Goal: Task Accomplishment & Management: Complete application form

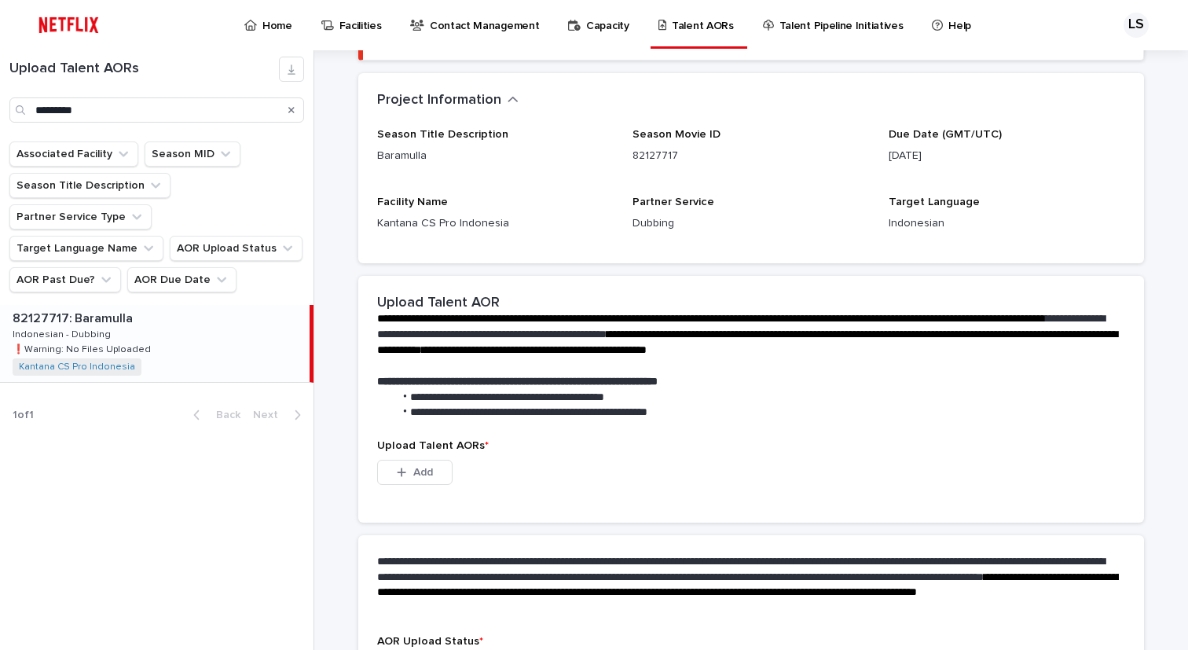
scroll to position [292, 0]
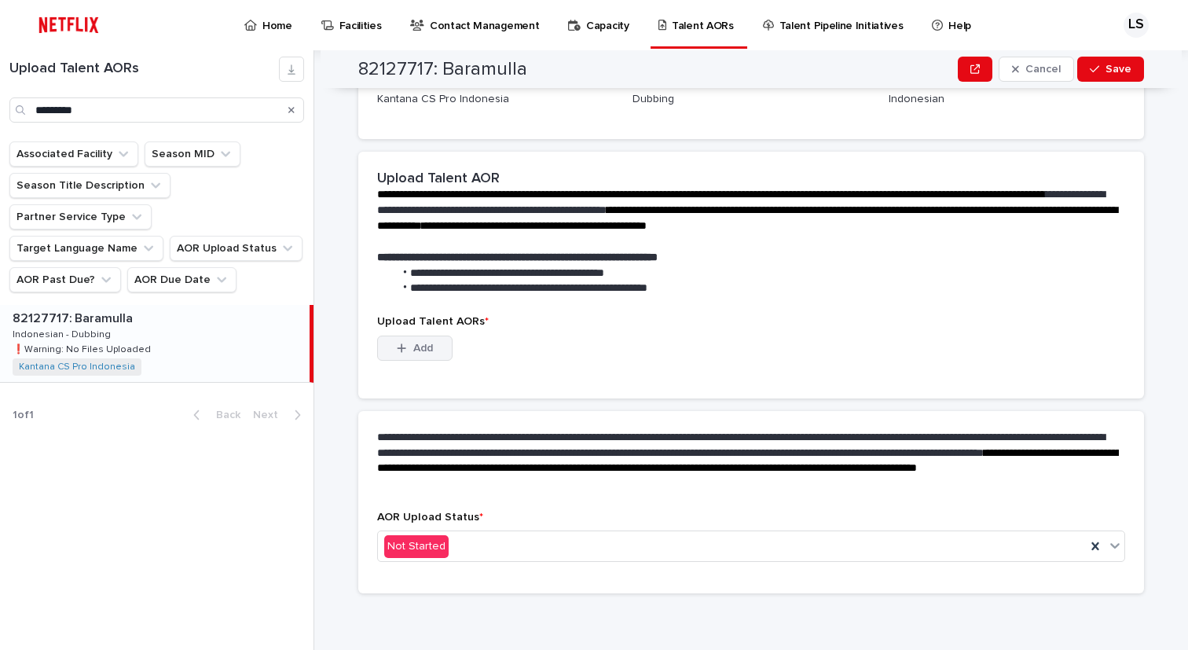
click at [436, 358] on button "Add" at bounding box center [414, 348] width 75 height 25
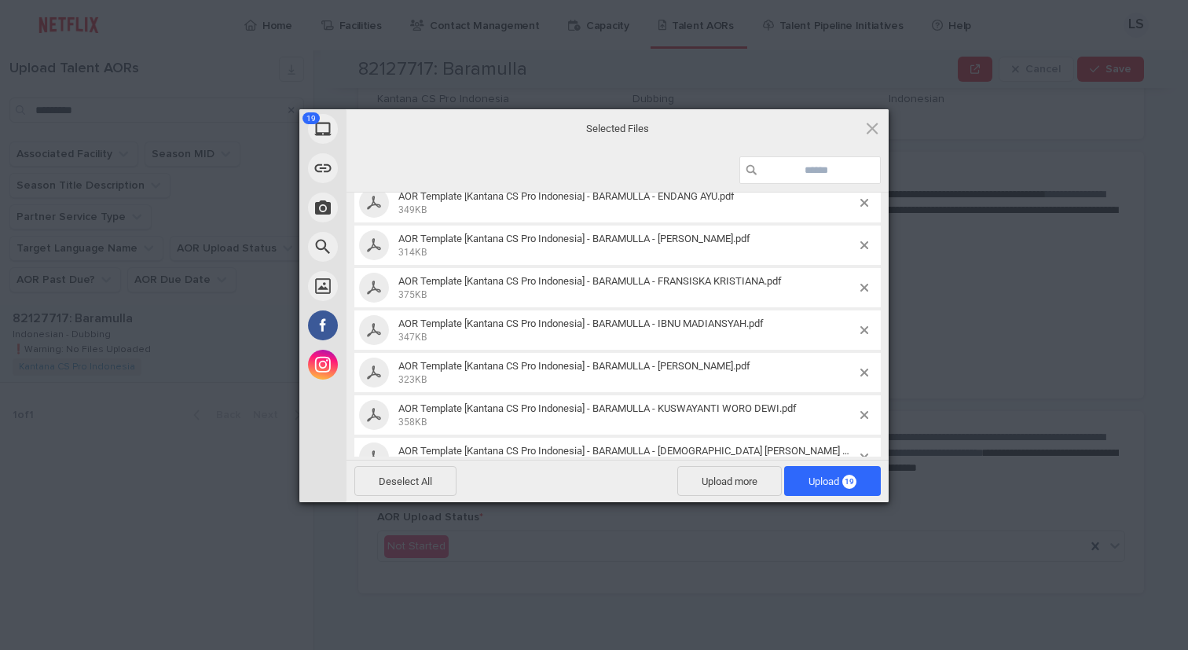
scroll to position [425, 0]
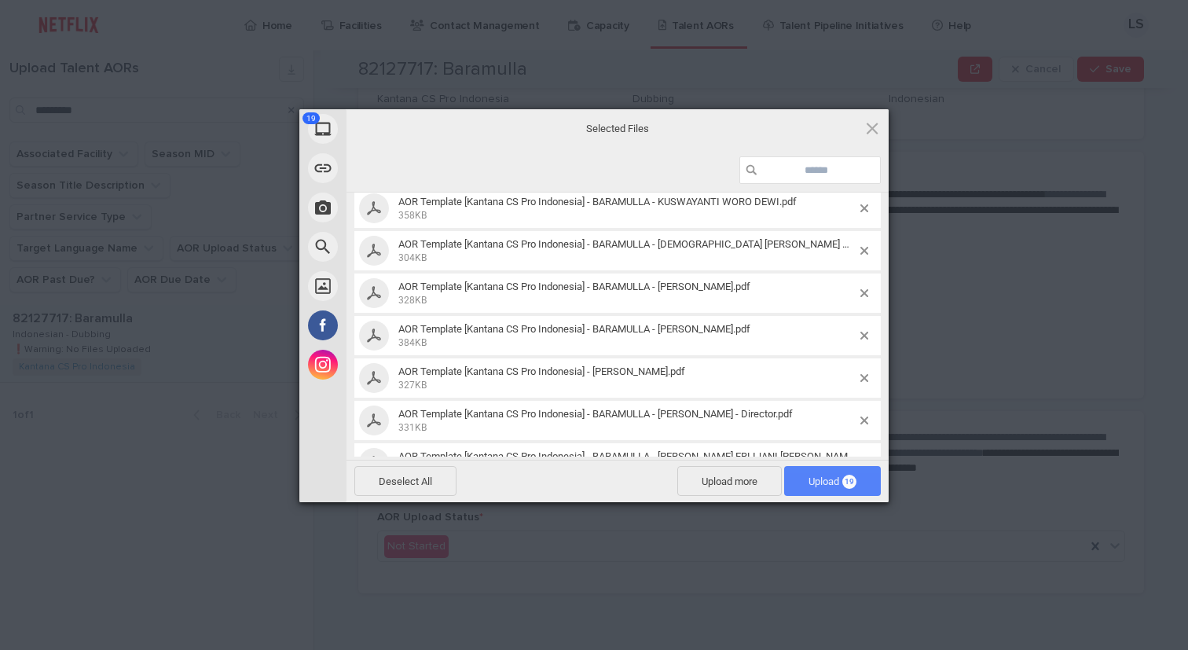
click at [850, 480] on span "19" at bounding box center [849, 482] width 14 height 14
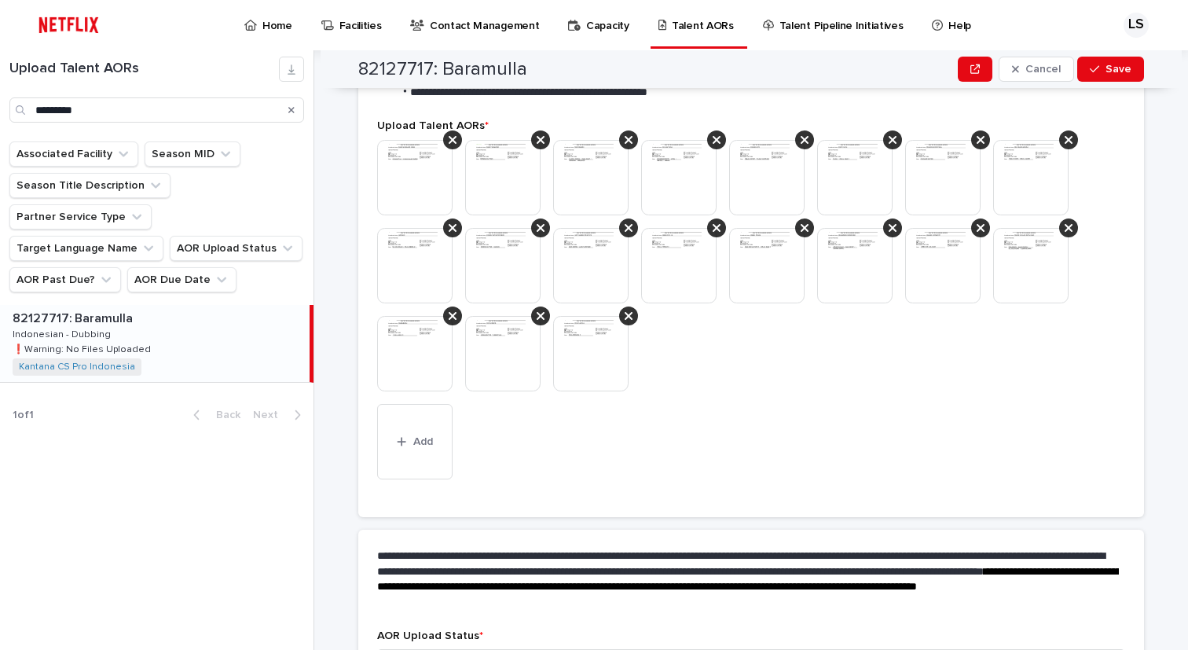
scroll to position [530, 0]
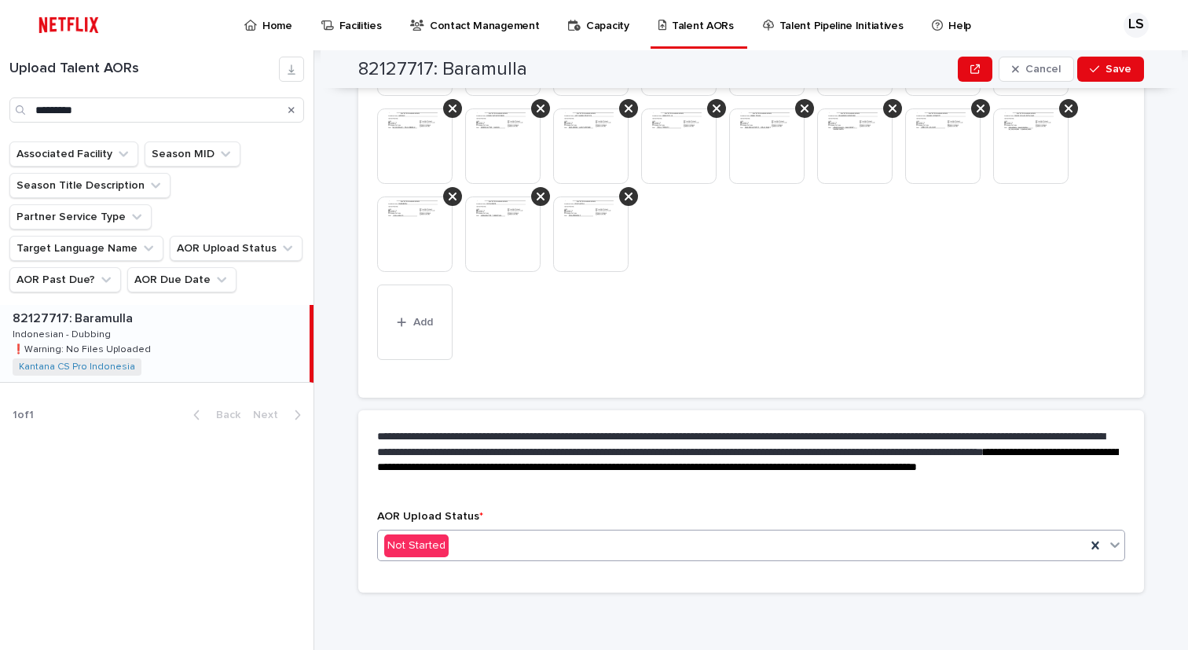
click at [644, 552] on div "Not Started" at bounding box center [732, 546] width 708 height 26
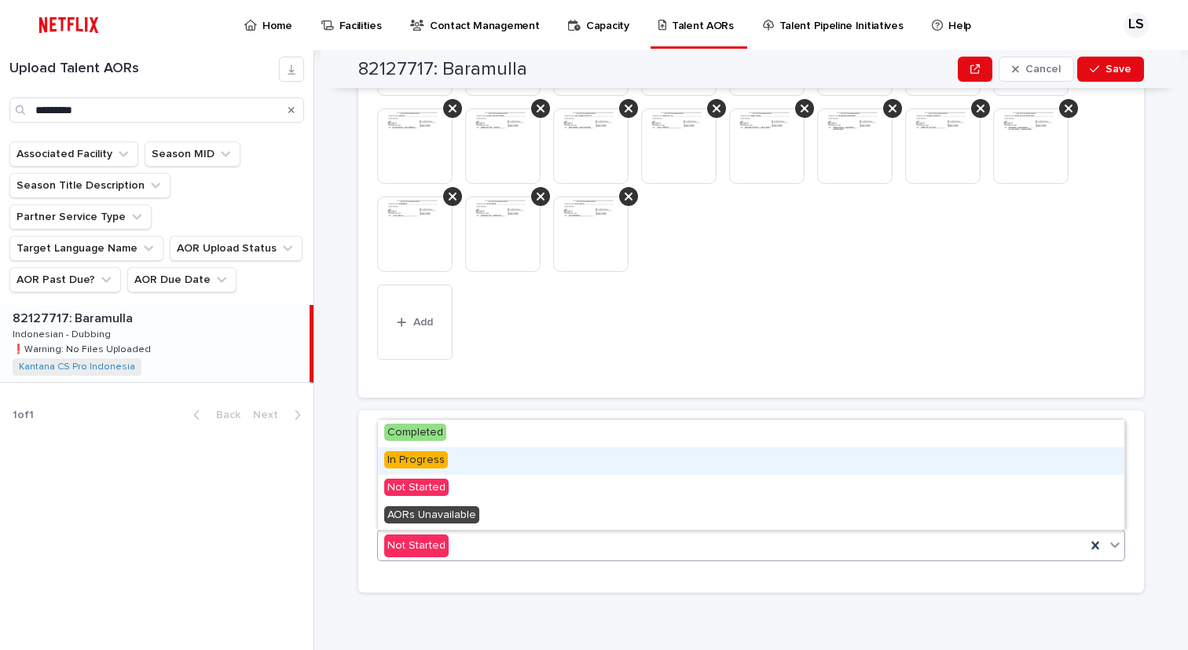
click at [501, 453] on div "In Progress" at bounding box center [751, 461] width 747 height 28
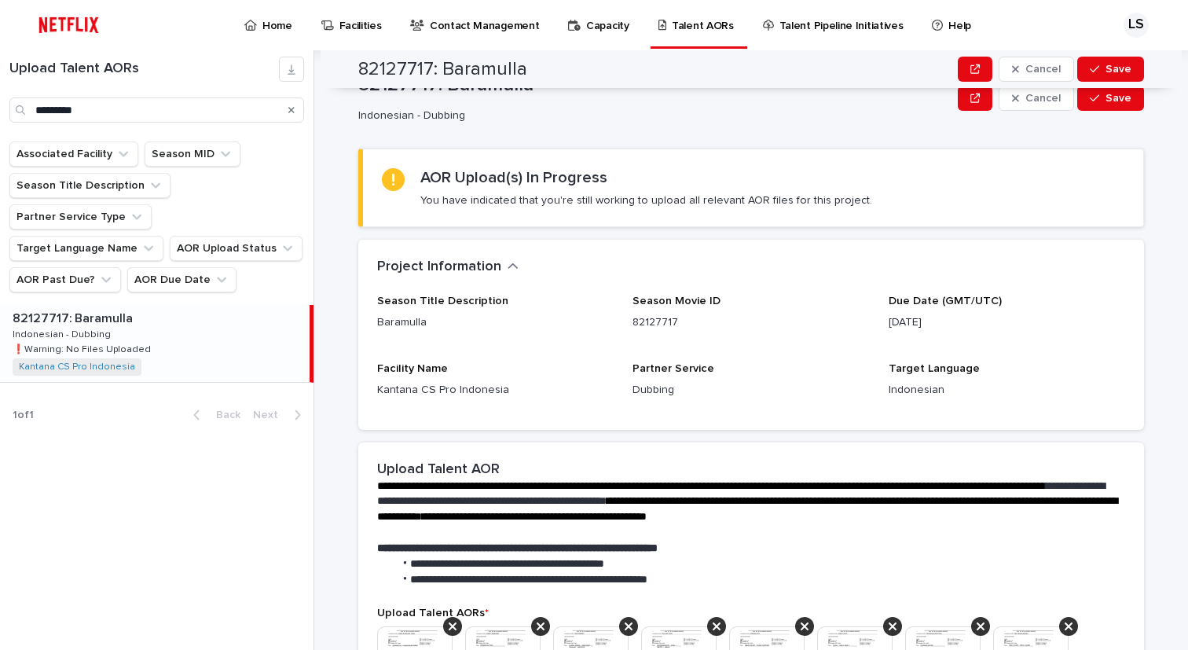
scroll to position [0, 0]
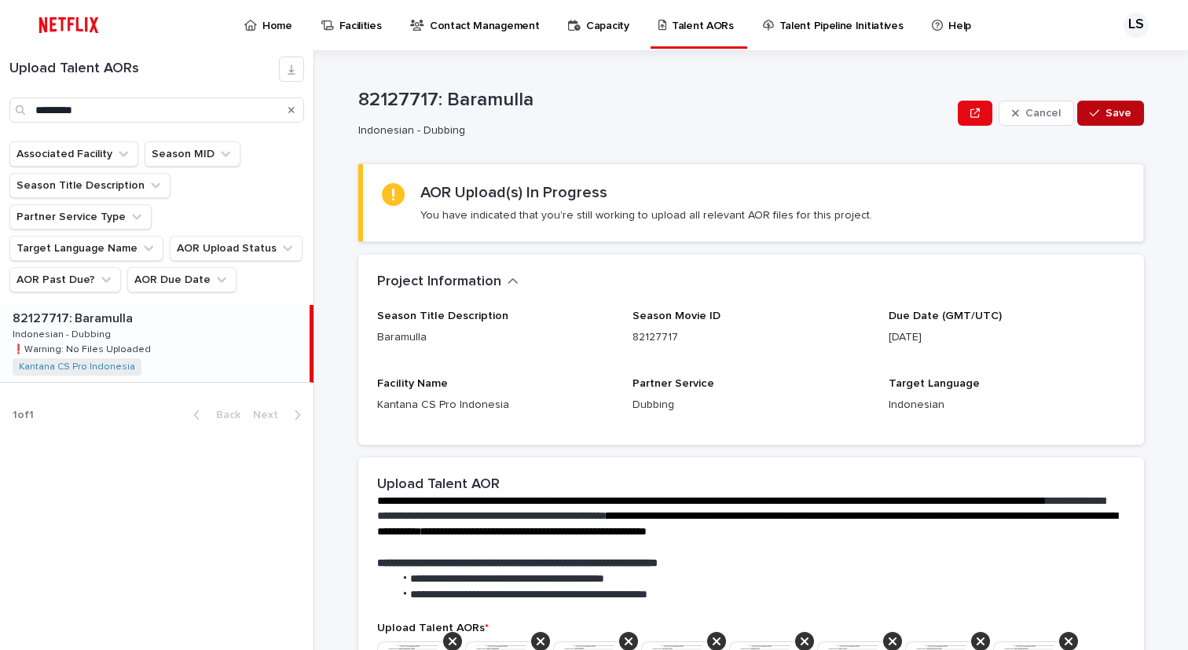
click at [1130, 113] on span "Save" at bounding box center [1119, 113] width 26 height 11
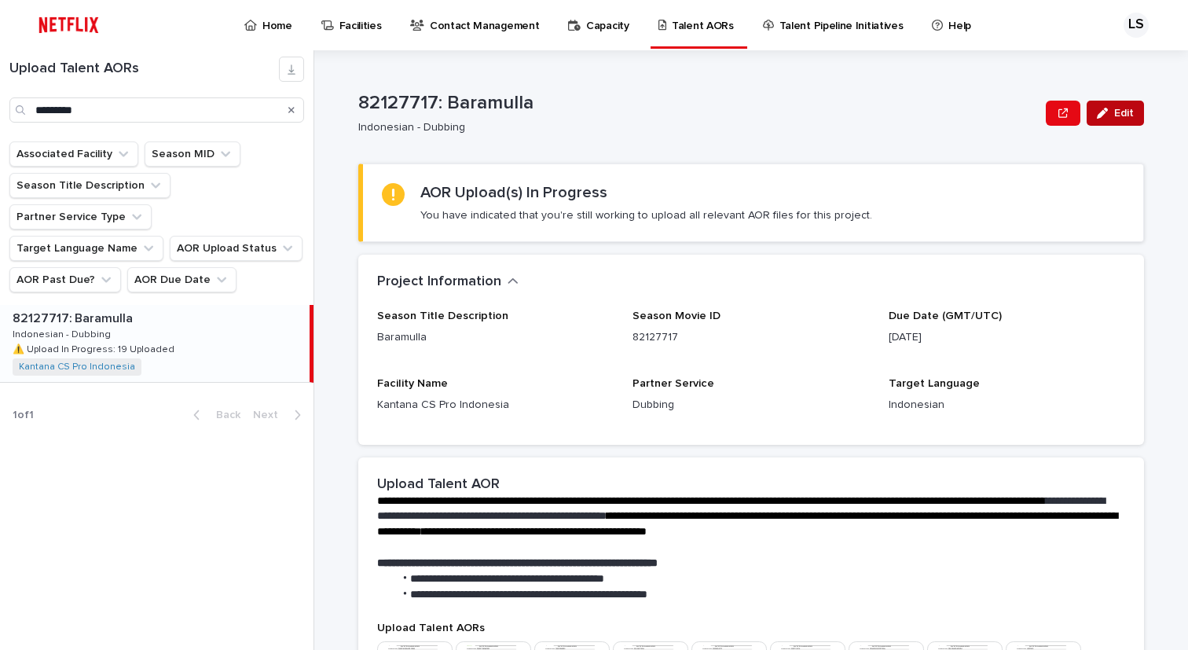
click at [1133, 111] on span "Edit" at bounding box center [1124, 113] width 20 height 11
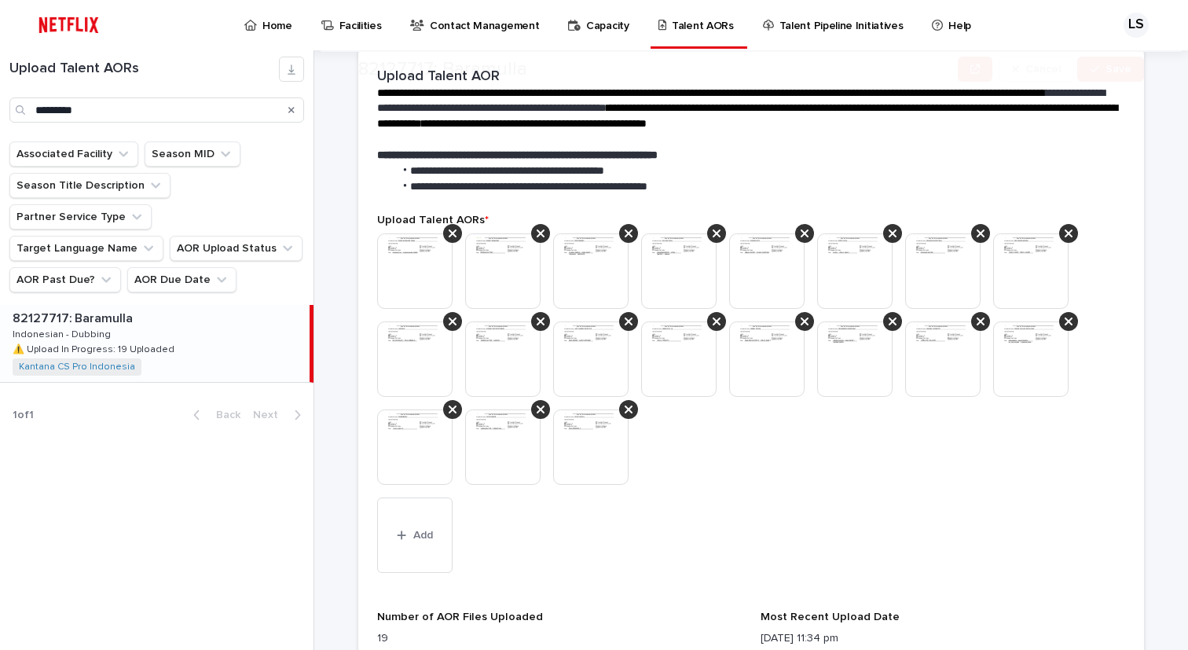
scroll to position [674, 0]
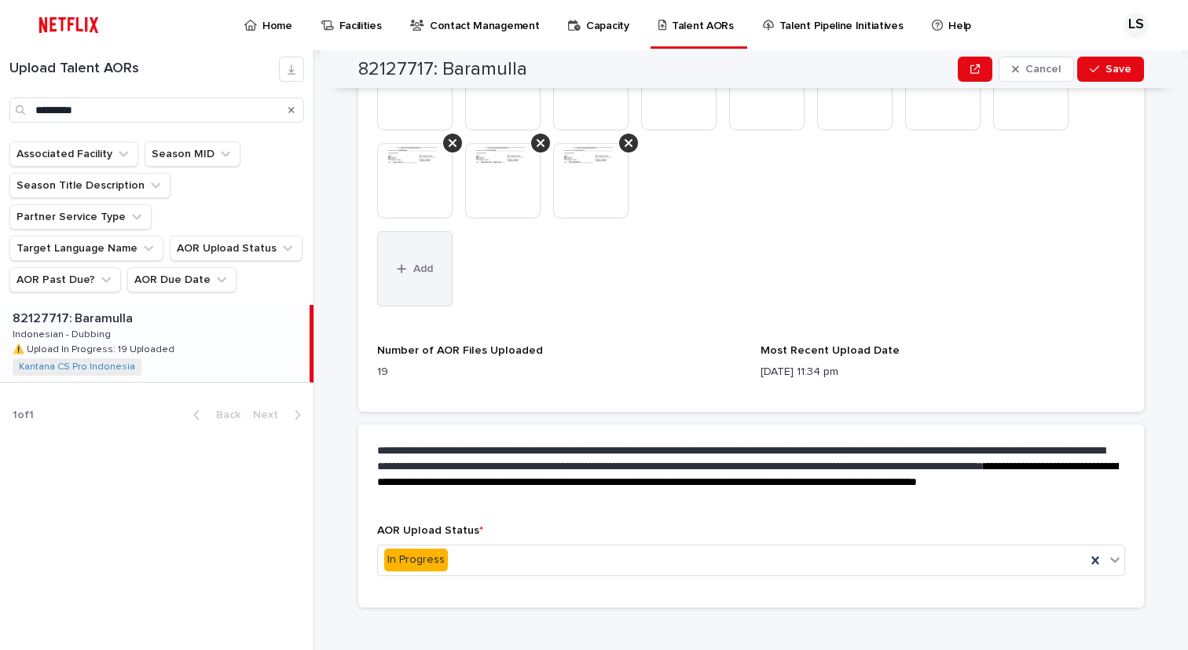
click at [437, 256] on button "Add" at bounding box center [414, 268] width 75 height 75
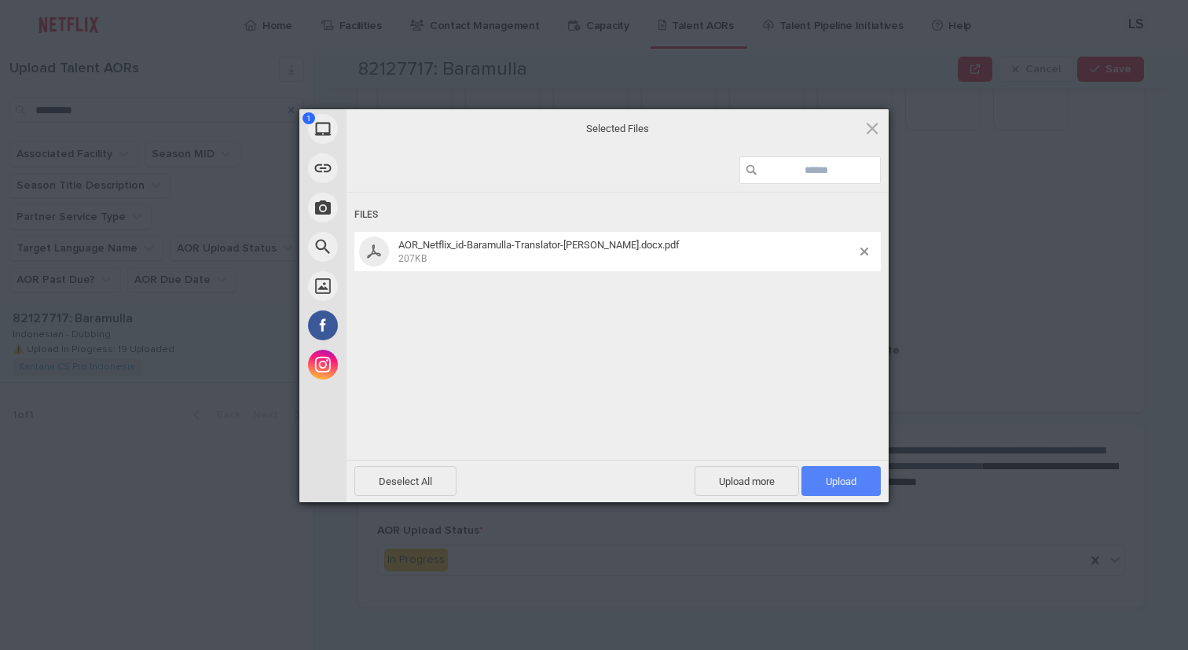
click at [857, 477] on span "Upload 1" at bounding box center [841, 481] width 79 height 30
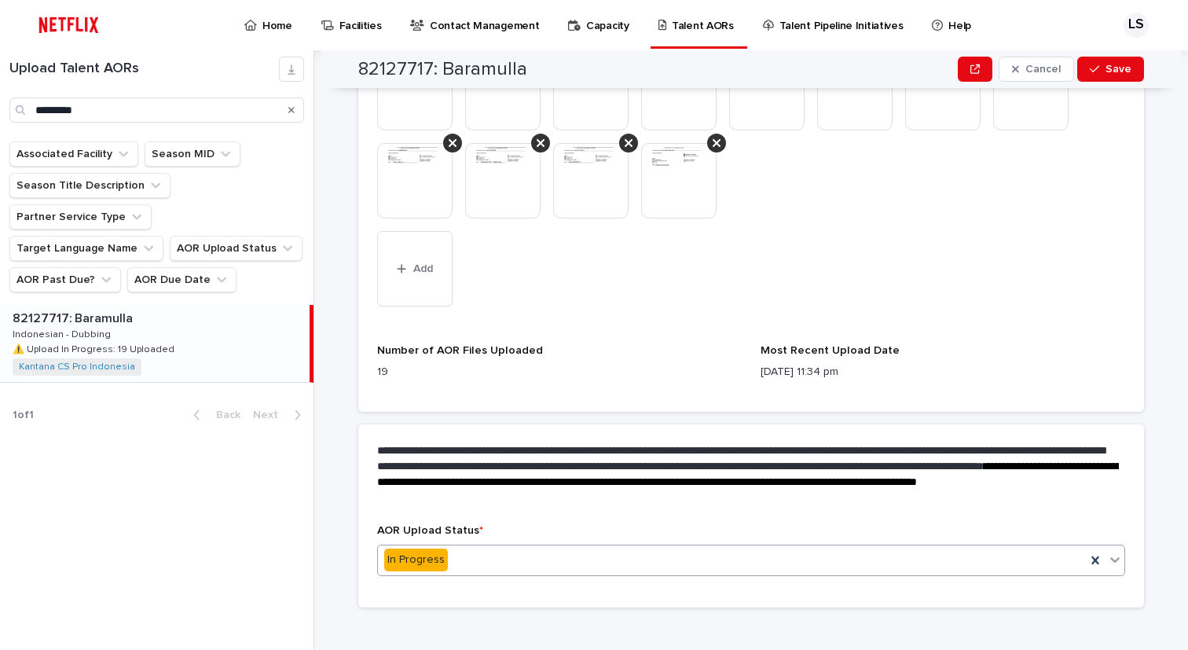
click at [526, 563] on div "In Progress" at bounding box center [732, 560] width 708 height 26
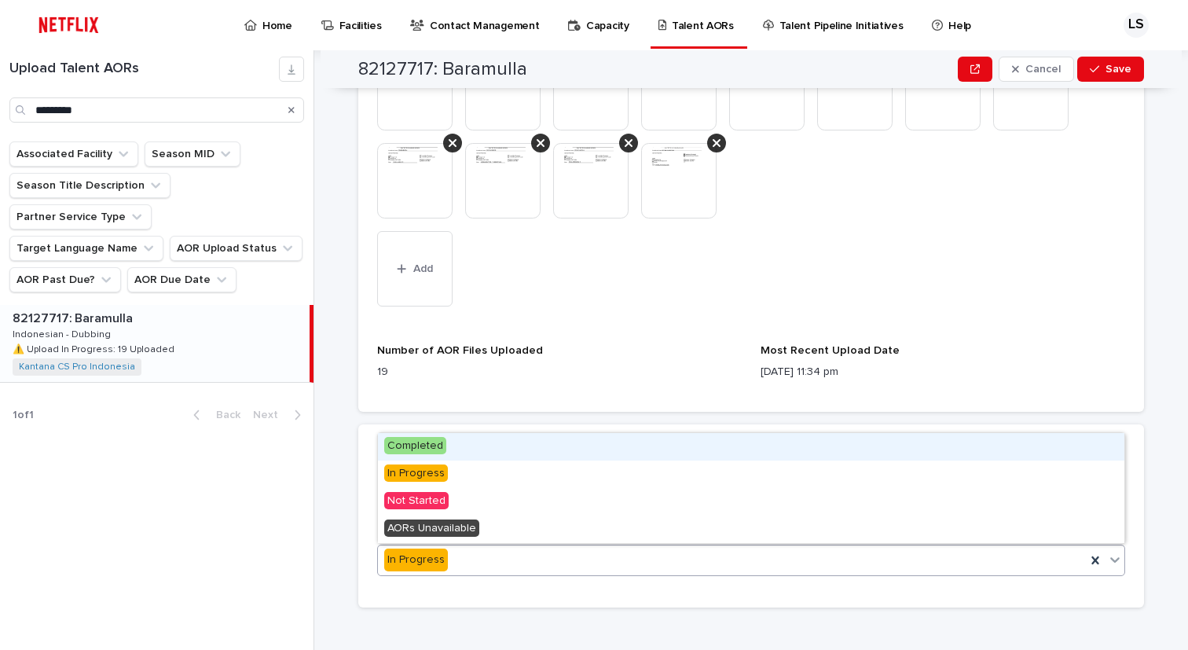
click at [457, 450] on div "Completed" at bounding box center [751, 447] width 747 height 28
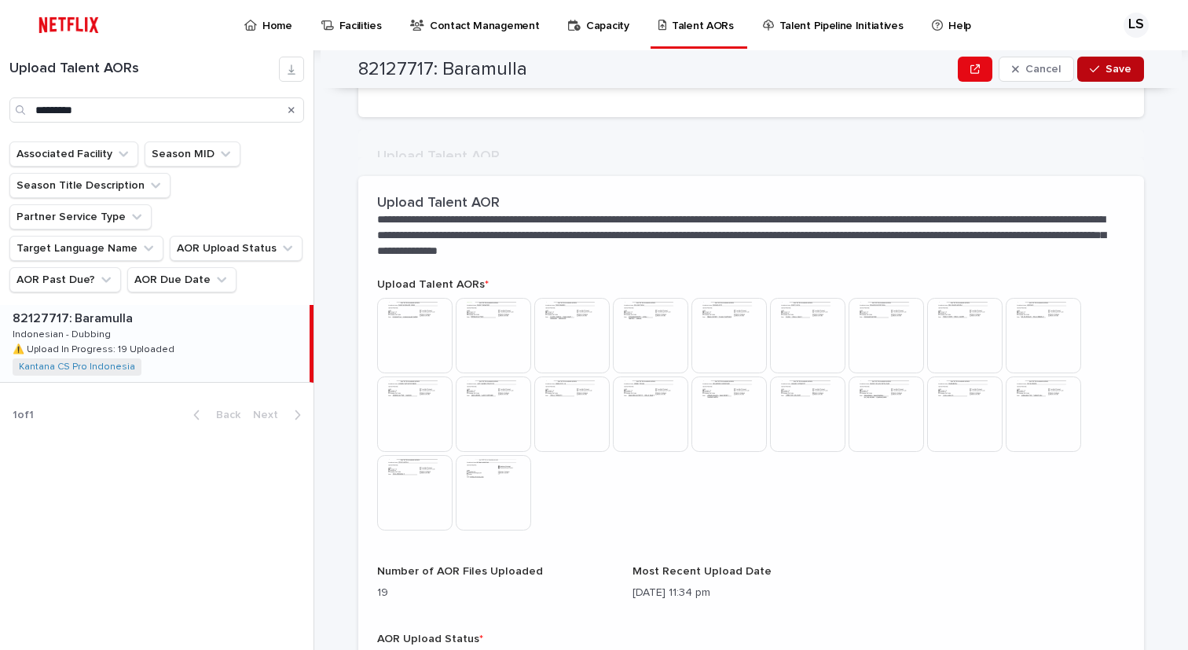
scroll to position [309, 0]
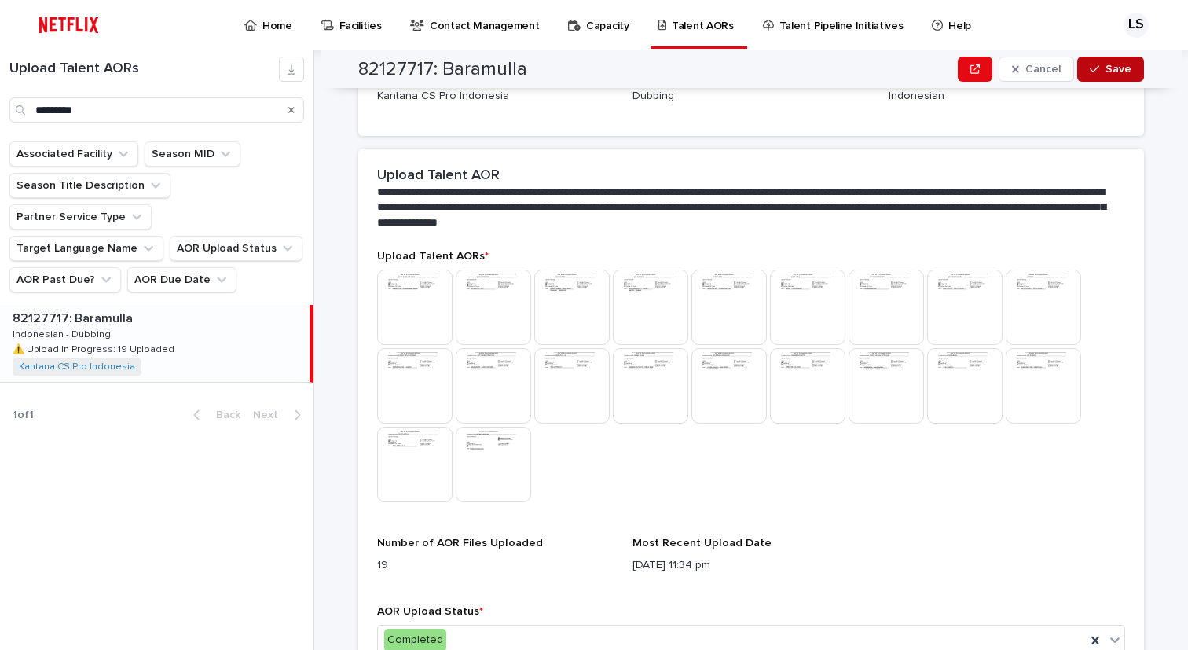
click at [1111, 72] on span "Save" at bounding box center [1119, 69] width 26 height 11
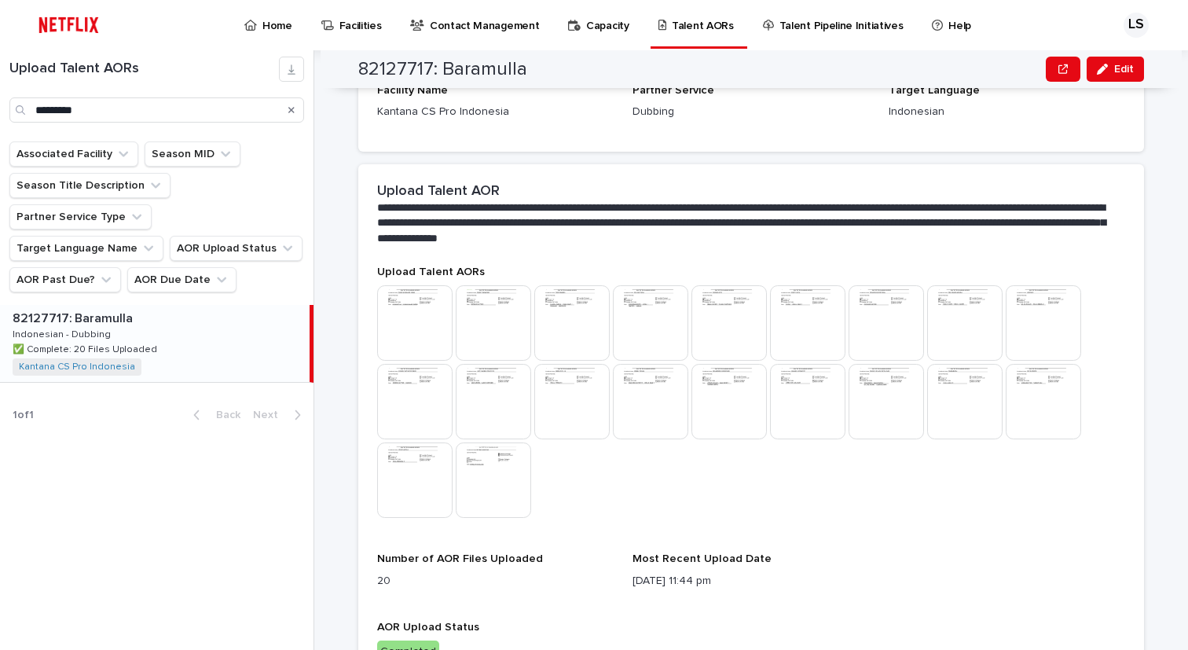
scroll to position [226, 0]
